Goal: Task Accomplishment & Management: Complete application form

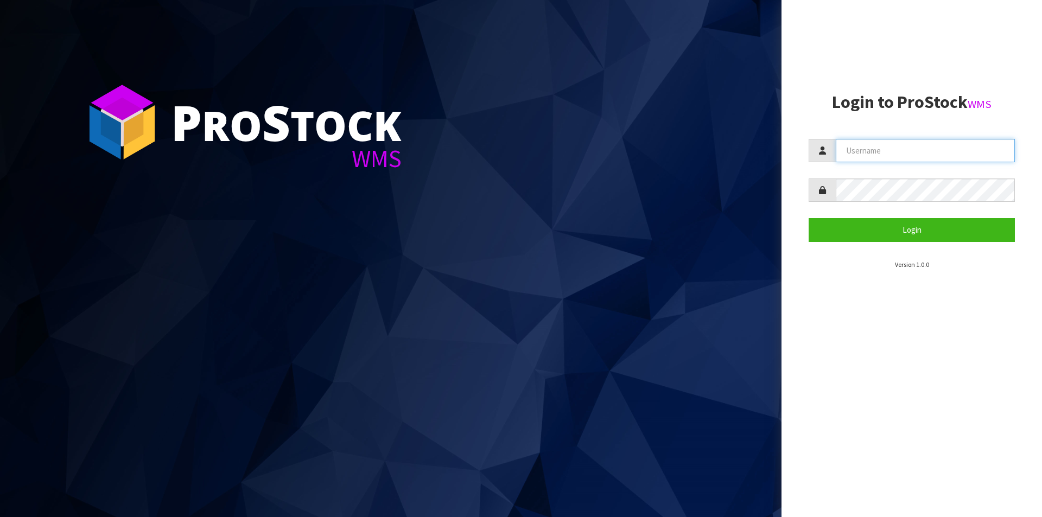
click at [903, 148] on input "text" at bounding box center [925, 150] width 179 height 23
type input "Australianclutch"
click at [737, 186] on div "P ro S tock WMS Login to ProStock WMS Australianclutch Login Version 1.0.0" at bounding box center [521, 258] width 1042 height 517
click at [809, 218] on button "Login" at bounding box center [912, 229] width 206 height 23
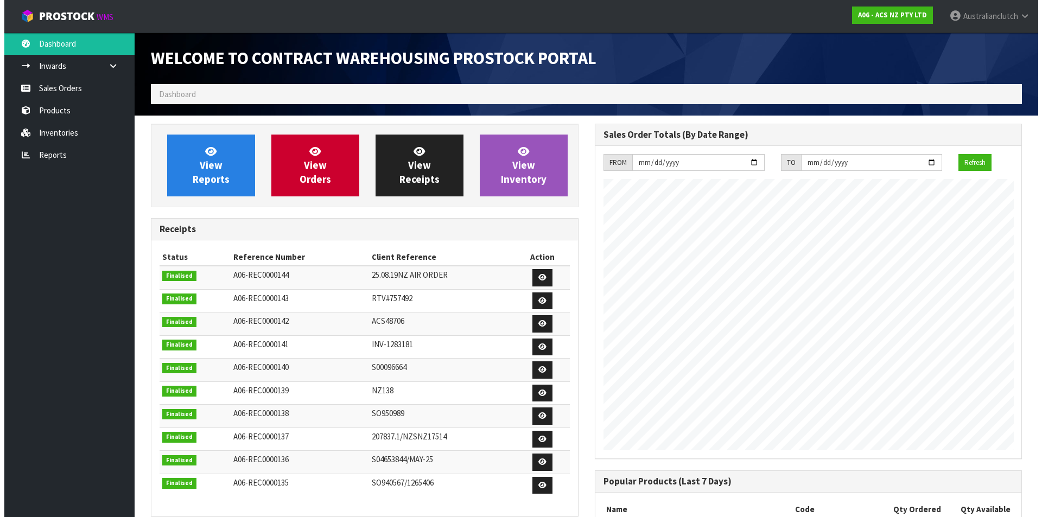
scroll to position [602, 443]
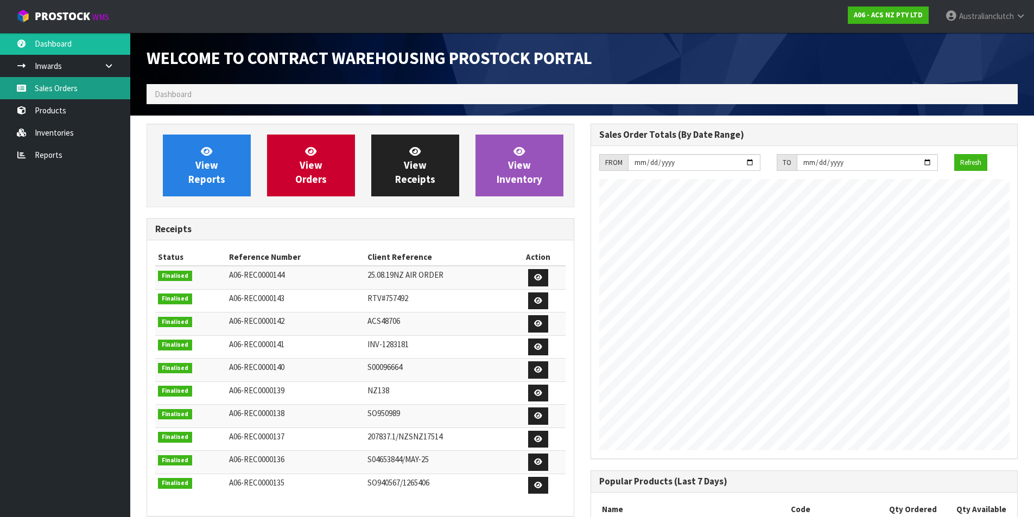
click at [44, 80] on link "Sales Orders" at bounding box center [65, 88] width 130 height 22
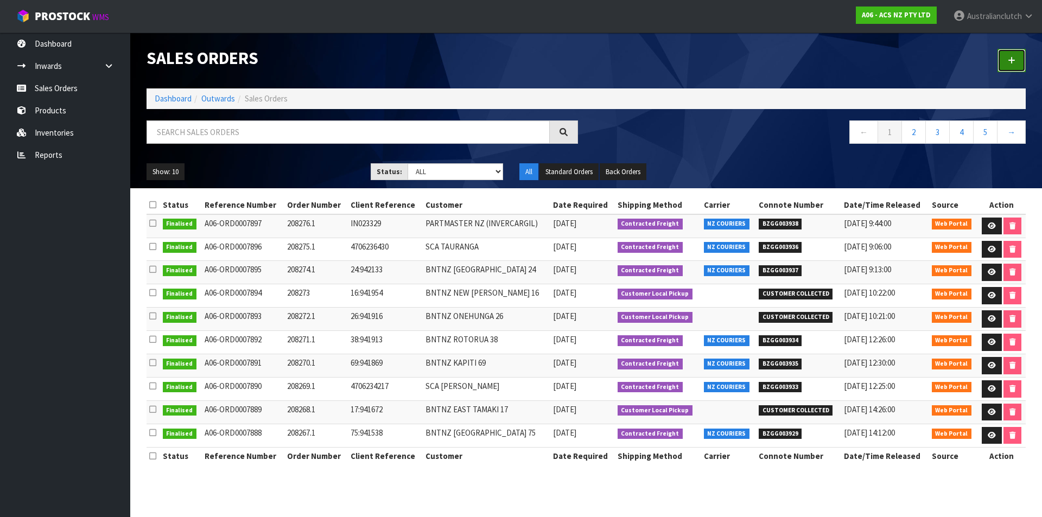
click at [1009, 64] on icon at bounding box center [1012, 60] width 8 height 8
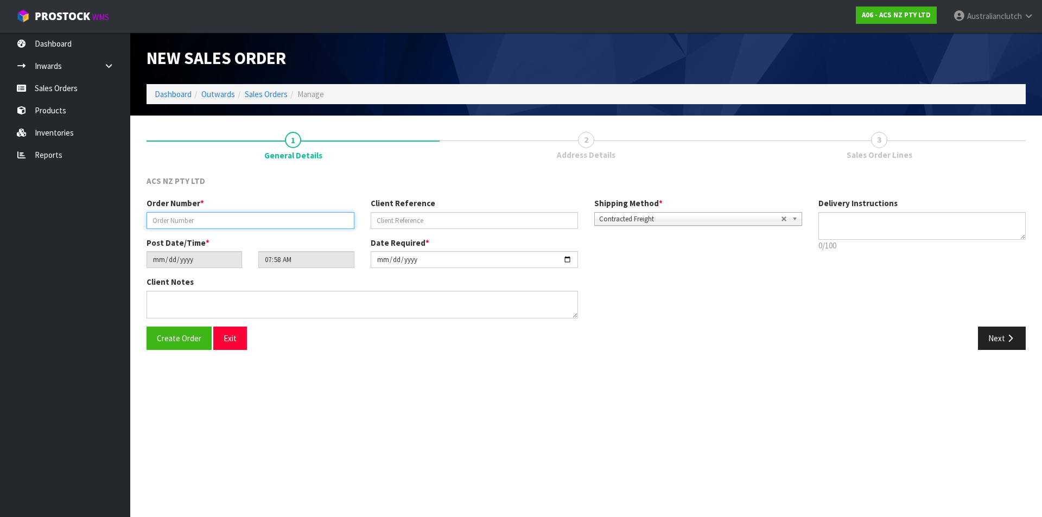
drag, startPoint x: 290, startPoint y: 218, endPoint x: 313, endPoint y: 224, distance: 23.0
click at [293, 218] on input "text" at bounding box center [251, 220] width 208 height 17
paste input "208277.1"
type input "208277.1"
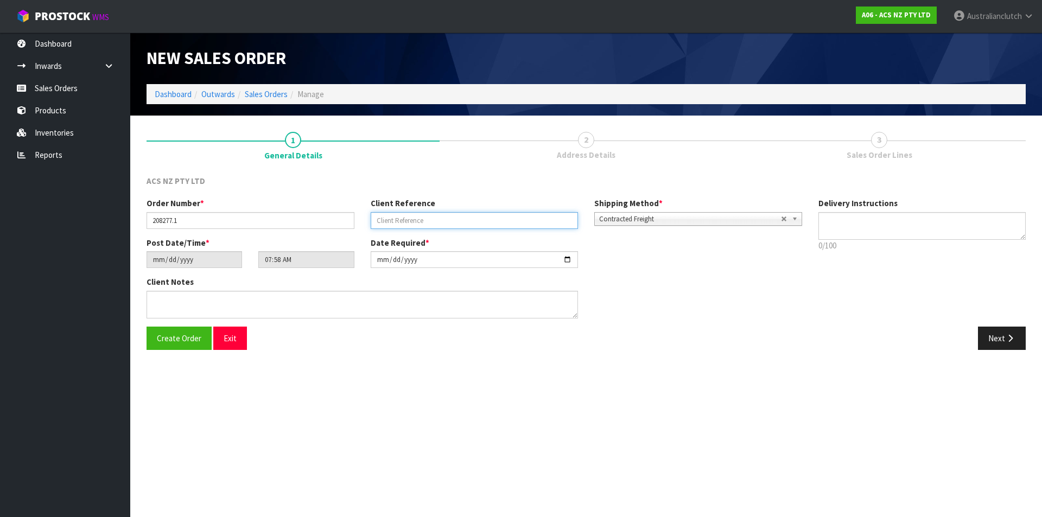
click at [414, 217] on input "text" at bounding box center [475, 220] width 208 height 17
paste input "38:942310"
type input "38:942310"
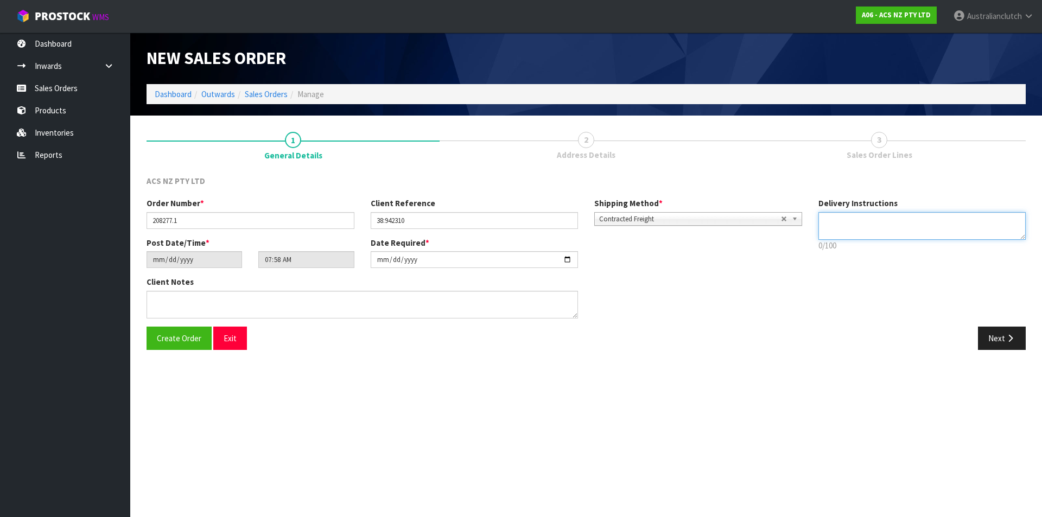
click at [863, 233] on textarea at bounding box center [923, 226] width 208 height 28
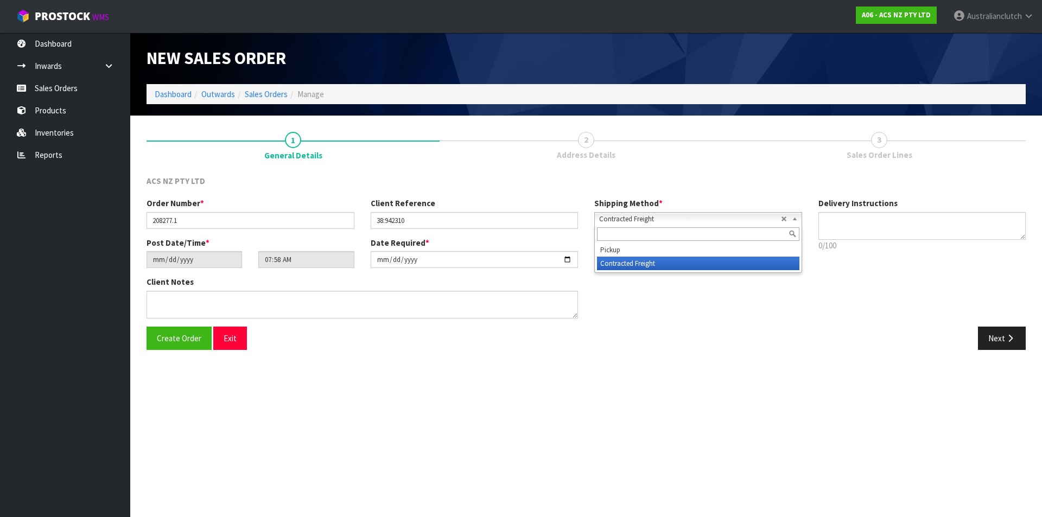
drag, startPoint x: 668, startPoint y: 213, endPoint x: 668, endPoint y: 221, distance: 7.6
click at [668, 214] on span "Contracted Freight" at bounding box center [690, 219] width 182 height 13
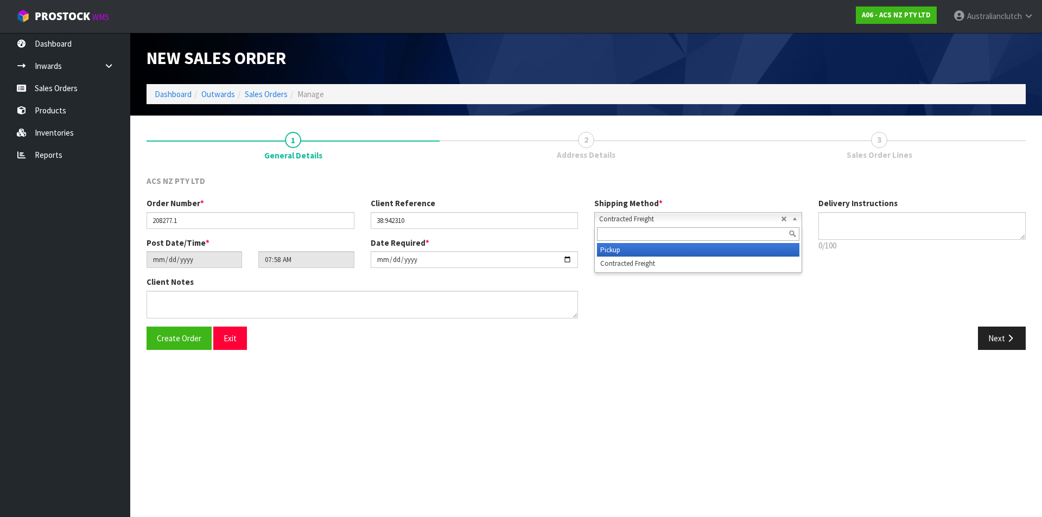
click at [665, 252] on li "Pickup" at bounding box center [698, 250] width 202 height 14
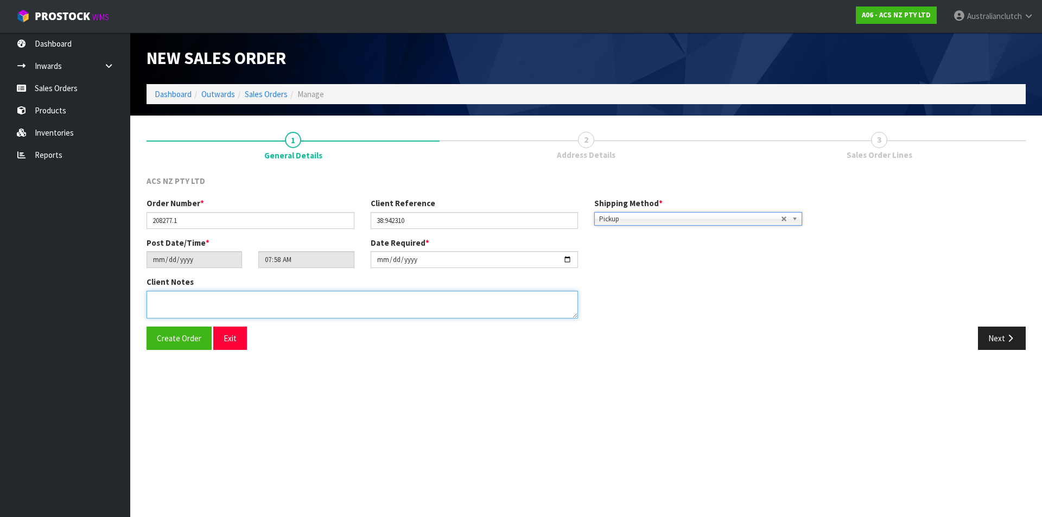
click at [439, 310] on textarea at bounding box center [363, 305] width 432 height 28
type textarea "URGENT COURIERS WILL COLLECT"
click at [994, 344] on button "Next" at bounding box center [1002, 338] width 48 height 23
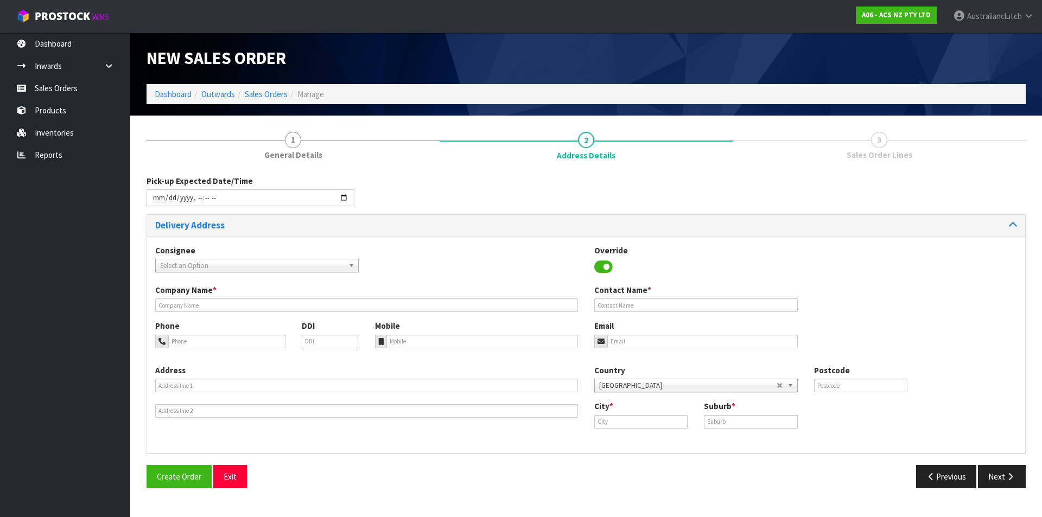
click at [229, 264] on span "Select an Option" at bounding box center [252, 265] width 184 height 13
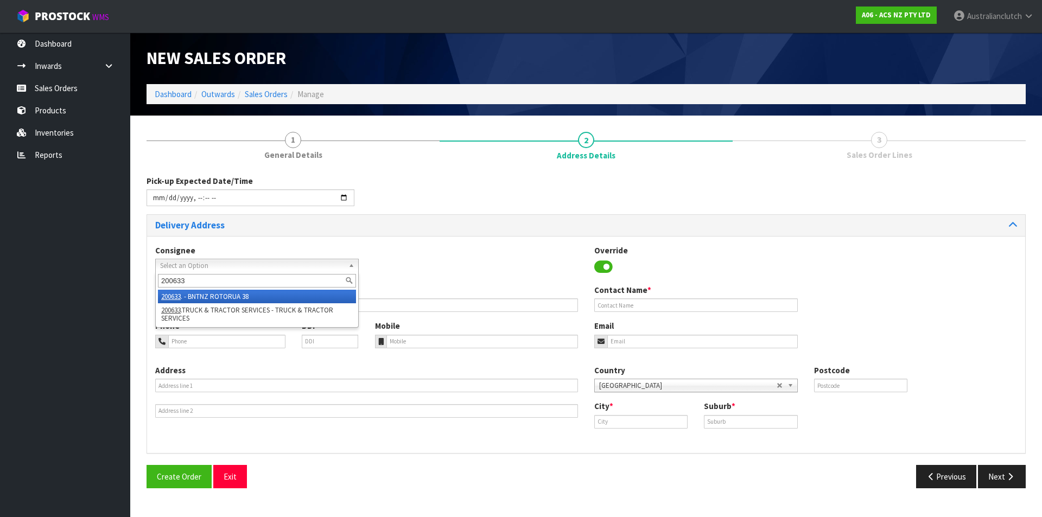
type input "200633"
click at [223, 299] on li "200633 . - BNTNZ ROTORUA 38" at bounding box center [257, 297] width 198 height 14
type input "BNTNZ ROTORUA 38"
type input "[STREET_ADDRESS]"
type input "3015"
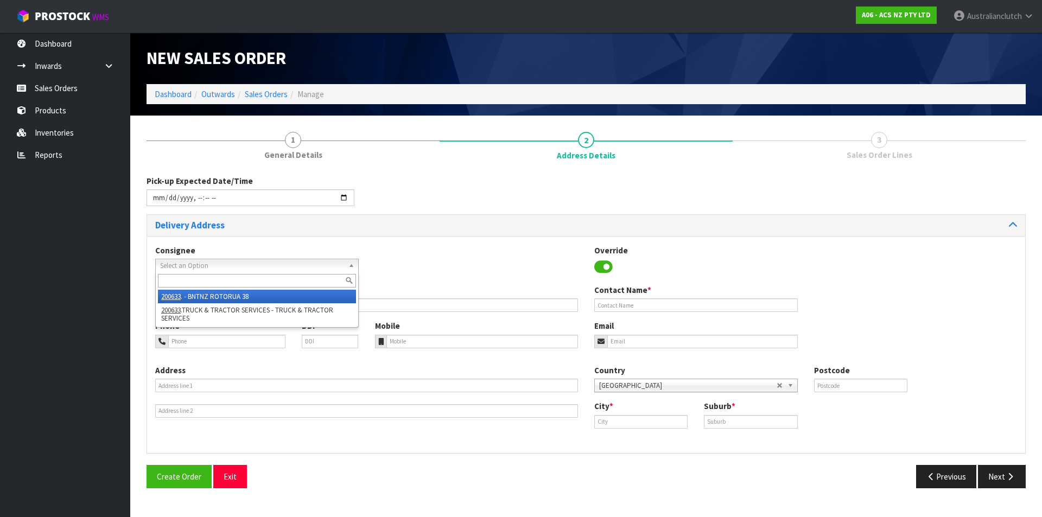
type input "ROTORUA"
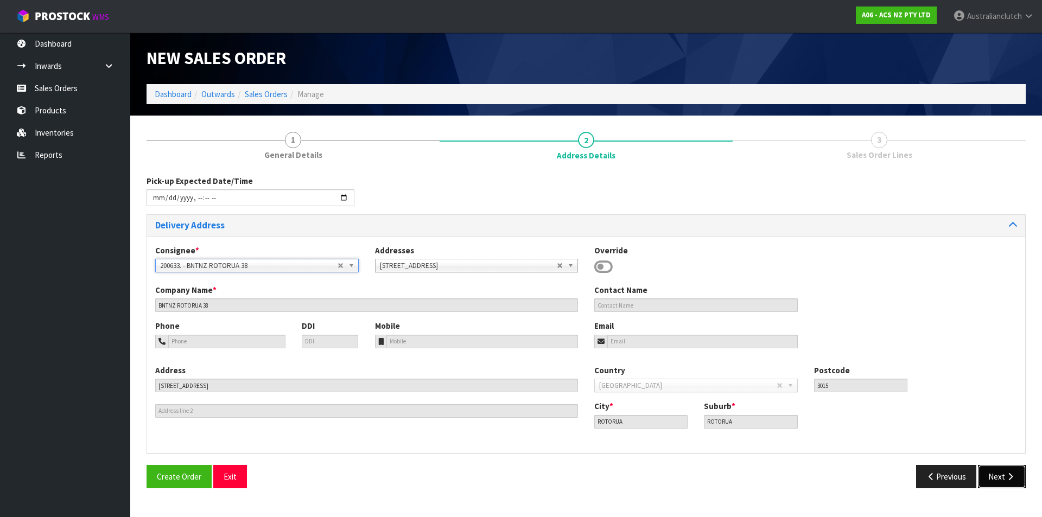
drag, startPoint x: 1010, startPoint y: 467, endPoint x: 1005, endPoint y: 462, distance: 6.5
click at [1010, 467] on button "Next" at bounding box center [1002, 476] width 48 height 23
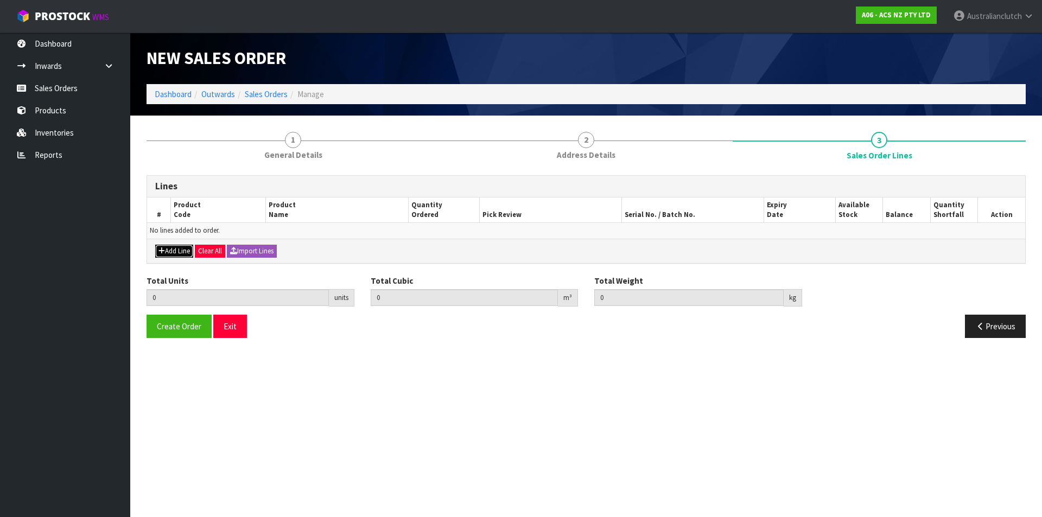
click at [186, 249] on button "Add Line" at bounding box center [174, 251] width 38 height 13
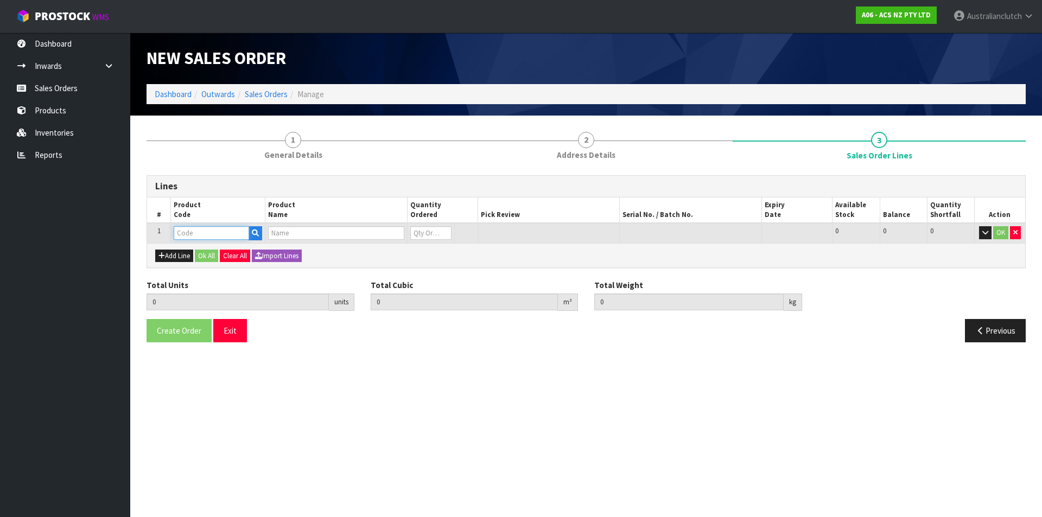
click at [193, 237] on input "text" at bounding box center [211, 233] width 75 height 14
type input "KMI38001"
click at [188, 250] on strong "KMI38001" at bounding box center [202, 251] width 35 height 10
type input "KMI38001"
type input "0.000000"
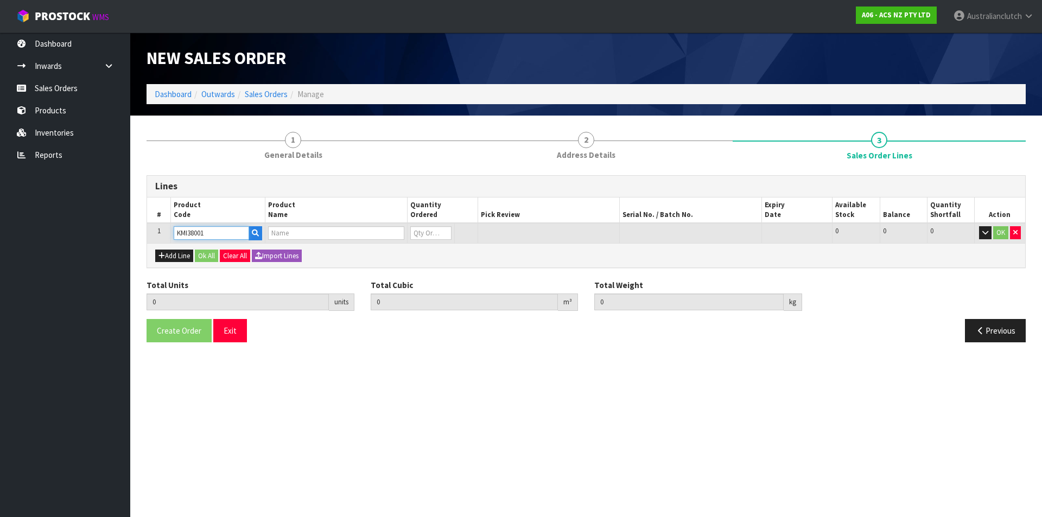
type input "0.000"
type input "KIT COM MITS FUSO FM,FK616"
type input "0"
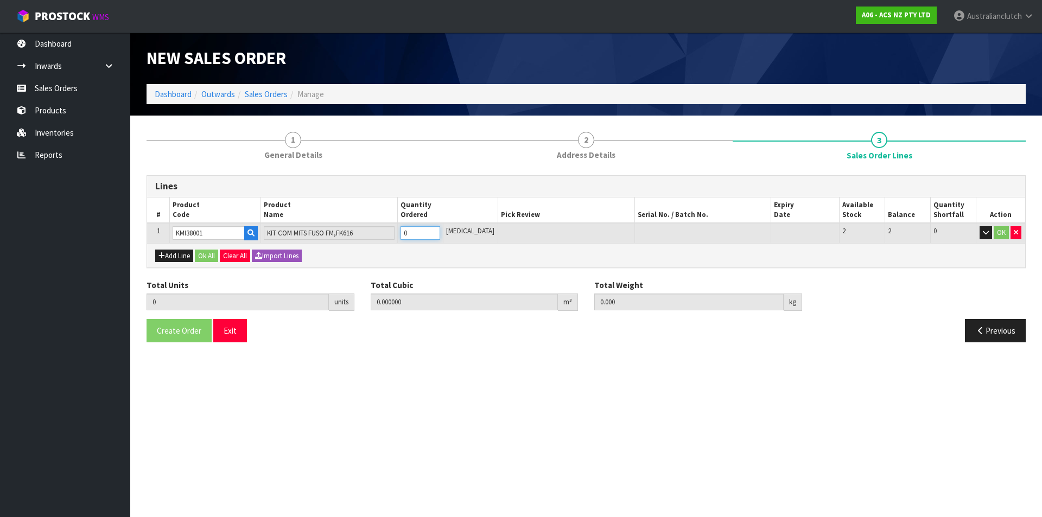
type input "1"
type input "0.0598"
type input "32.08"
drag, startPoint x: 445, startPoint y: 229, endPoint x: 693, endPoint y: 227, distance: 248.1
type input "1"
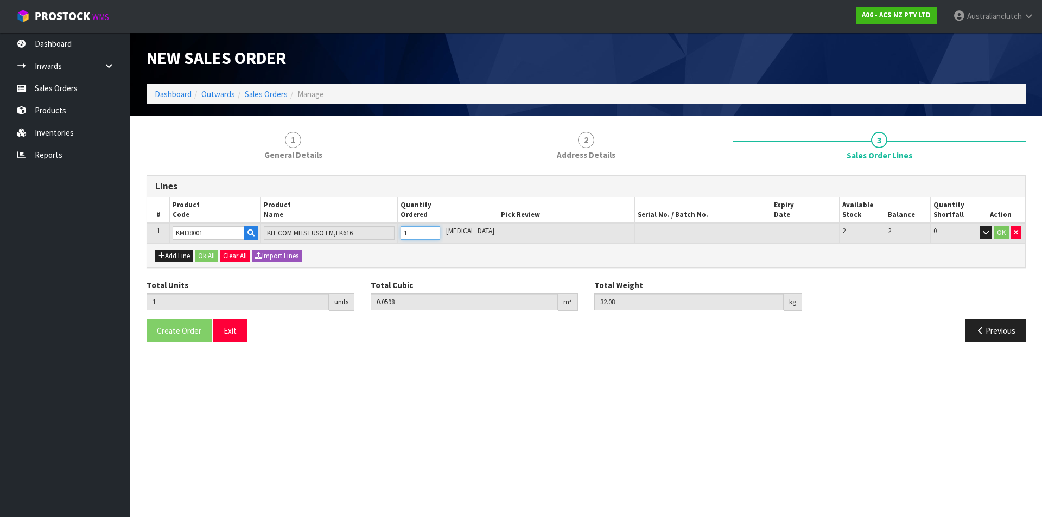
click at [440, 229] on input "1" at bounding box center [421, 233] width 40 height 14
click at [1000, 233] on button "OK" at bounding box center [1001, 232] width 15 height 13
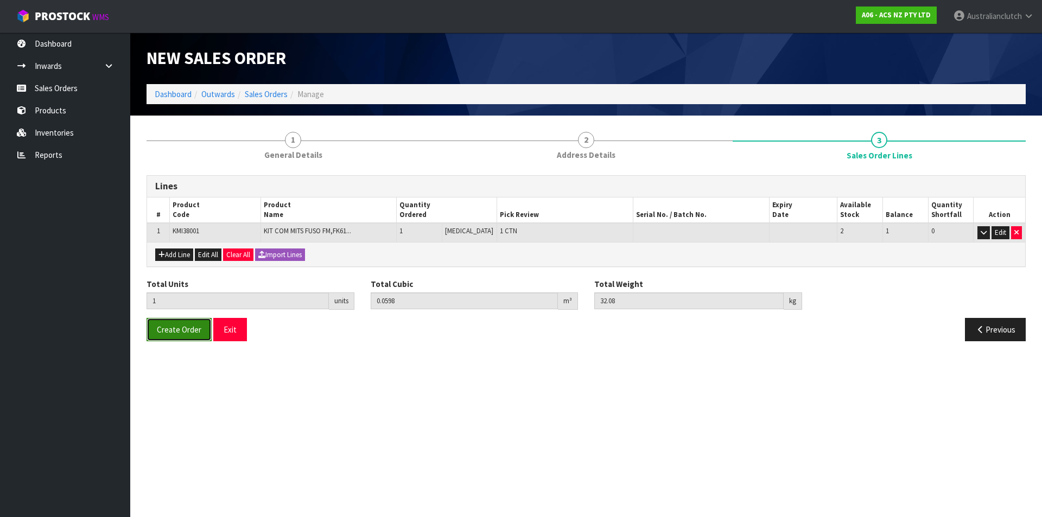
click at [179, 335] on button "Create Order" at bounding box center [179, 329] width 65 height 23
